Goal: Information Seeking & Learning: Check status

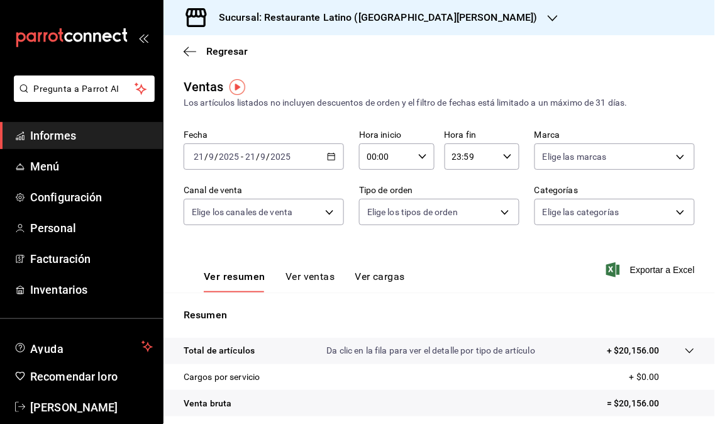
click at [54, 135] on font "Informes" at bounding box center [53, 135] width 46 height 13
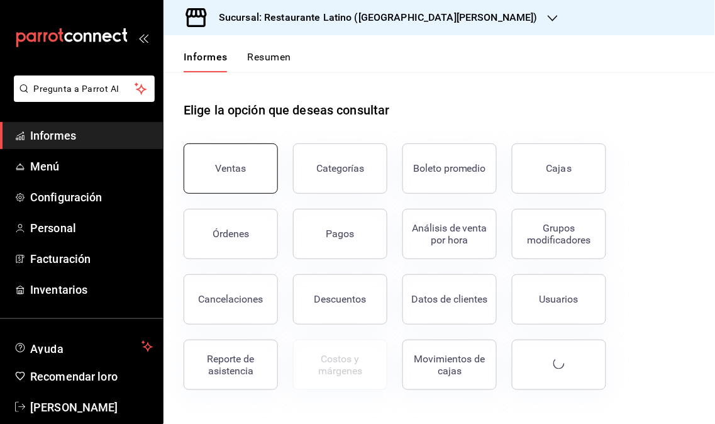
click at [228, 164] on font "Ventas" at bounding box center [231, 168] width 31 height 12
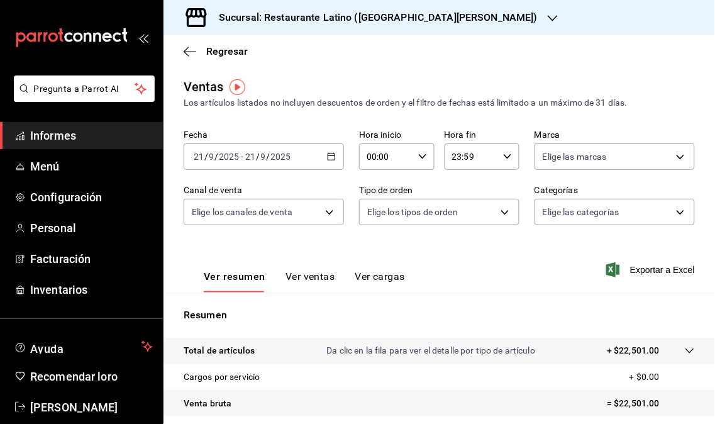
click at [403, 26] on div "Sucursal: Restaurante Latino ([GEOGRAPHIC_DATA][PERSON_NAME])" at bounding box center [368, 17] width 389 height 35
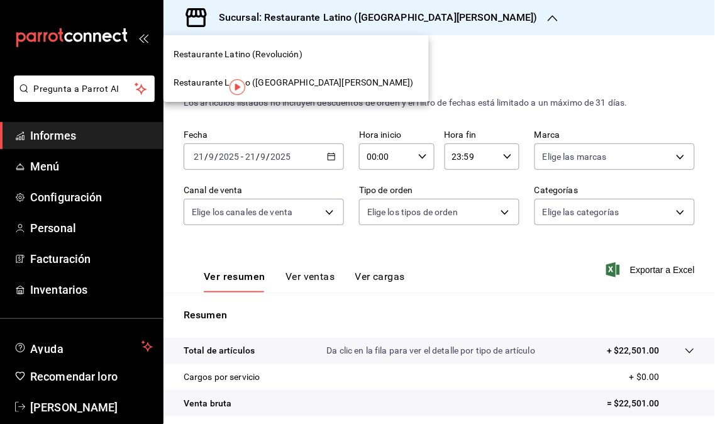
click at [291, 54] on font "Restaurante Latino (Revolución)" at bounding box center [238, 54] width 129 height 10
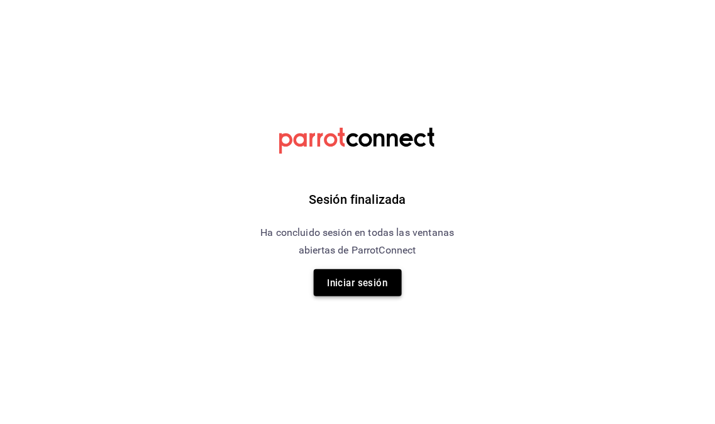
click at [340, 284] on font "Iniciar sesión" at bounding box center [358, 282] width 60 height 11
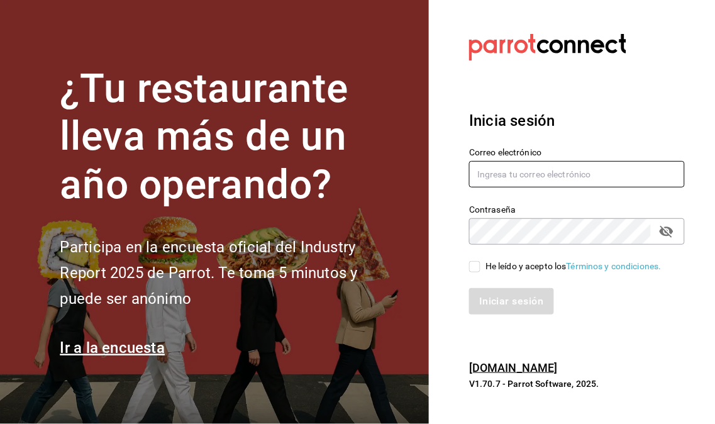
type input "dimastockade@gmail.com"
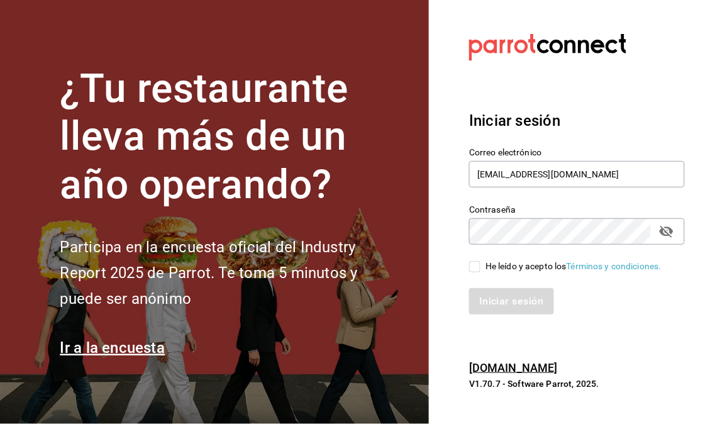
click at [476, 265] on input "He leído y acepto los Términos y condiciones." at bounding box center [474, 266] width 11 height 11
checkbox input "true"
click at [497, 306] on font "Iniciar sesión" at bounding box center [512, 302] width 64 height 12
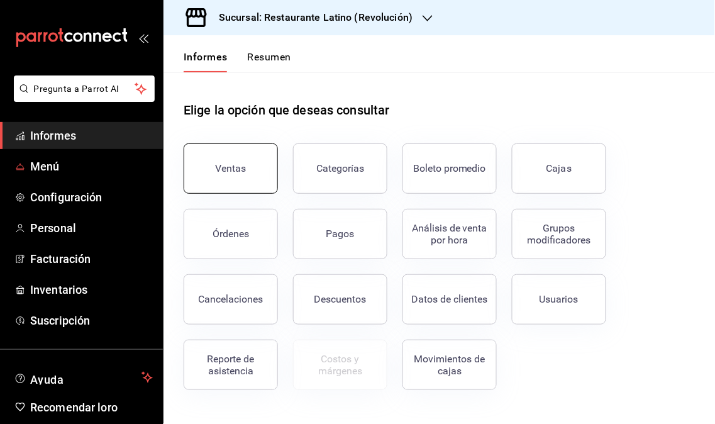
click at [247, 191] on div "Ventas" at bounding box center [223, 160] width 109 height 65
click at [237, 172] on font "Ventas" at bounding box center [231, 168] width 31 height 12
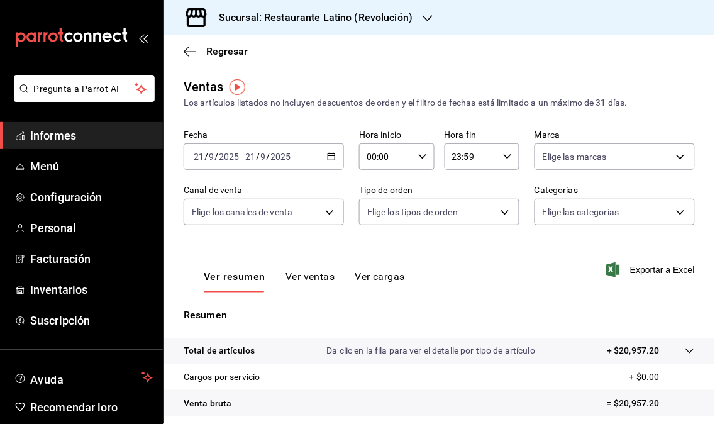
click at [418, 21] on div "Sucursal: Restaurante Latino (Revolución)" at bounding box center [306, 17] width 264 height 35
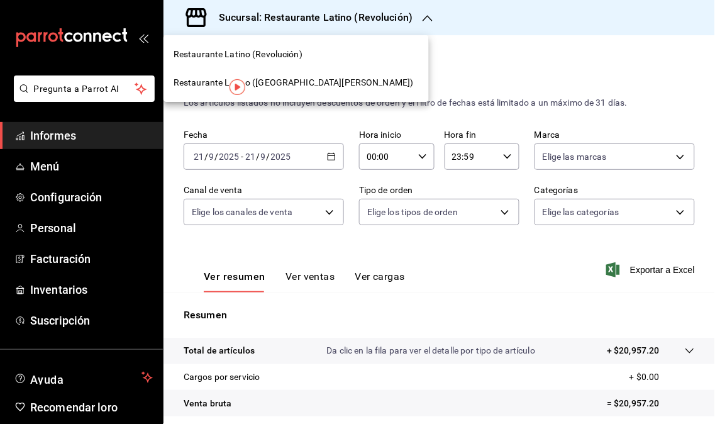
click at [321, 84] on font "Restaurante Latino ([GEOGRAPHIC_DATA][PERSON_NAME])" at bounding box center [294, 82] width 240 height 10
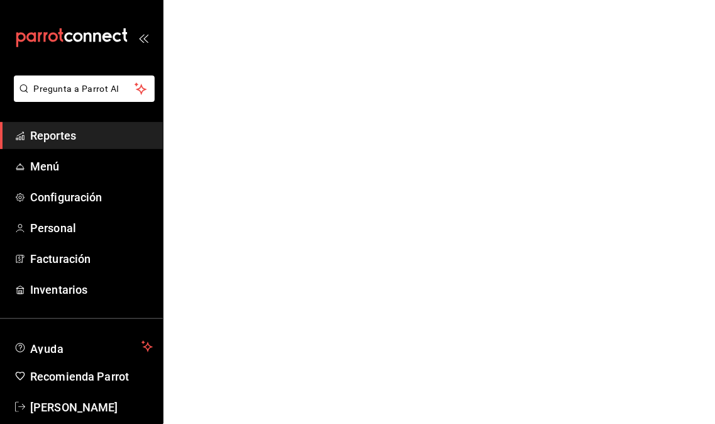
click at [67, 143] on span "Reportes" at bounding box center [91, 135] width 123 height 17
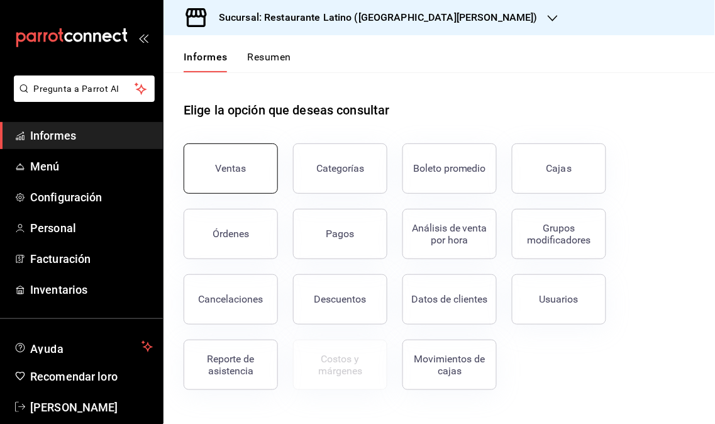
click at [248, 170] on button "Ventas" at bounding box center [231, 168] width 94 height 50
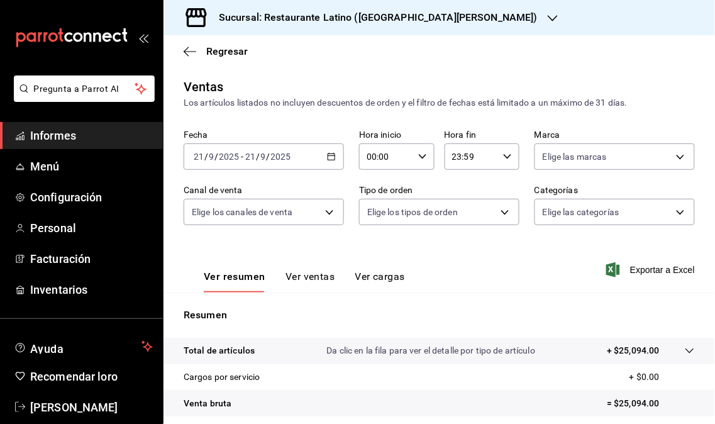
click at [397, 25] on div "Sucursal: Restaurante Latino ([GEOGRAPHIC_DATA][PERSON_NAME])" at bounding box center [368, 17] width 389 height 35
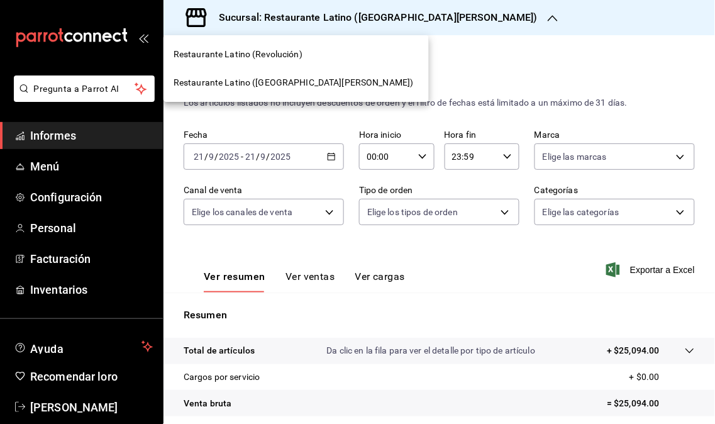
click at [308, 63] on div "Restaurante Latino (Revolución)" at bounding box center [296, 54] width 265 height 28
